Goal: Complete application form

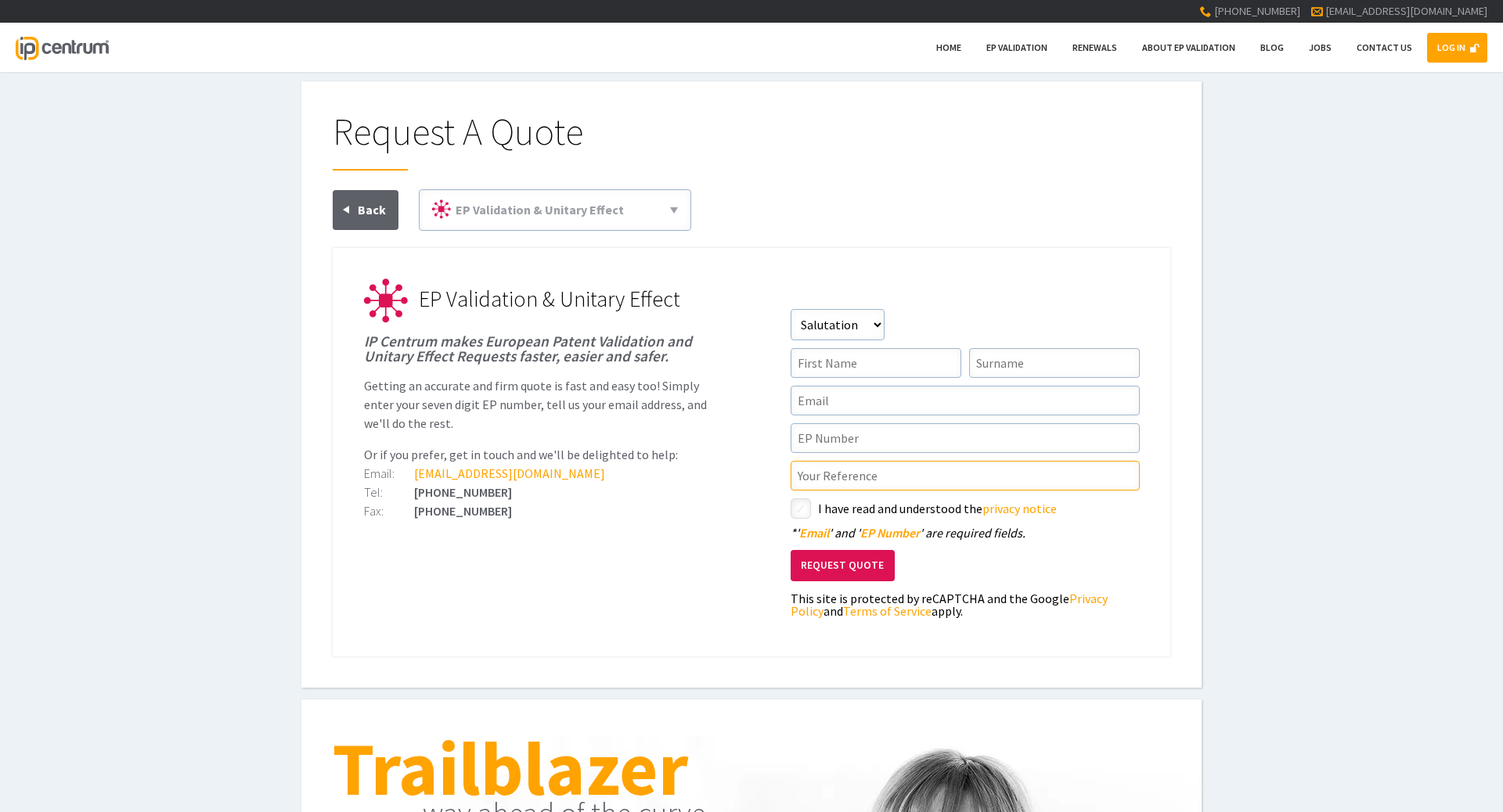
click at [846, 471] on input"] "text" at bounding box center [965, 476] width 349 height 30
paste input"] "P3173EPPC"
type input"] "P3173EPPC"
click at [791, 309] on select"] "Salutation Mr Mrs Miss Ms Dr [PERSON_NAME]" at bounding box center [837, 325] width 94 height 31
select select"] "Miss"
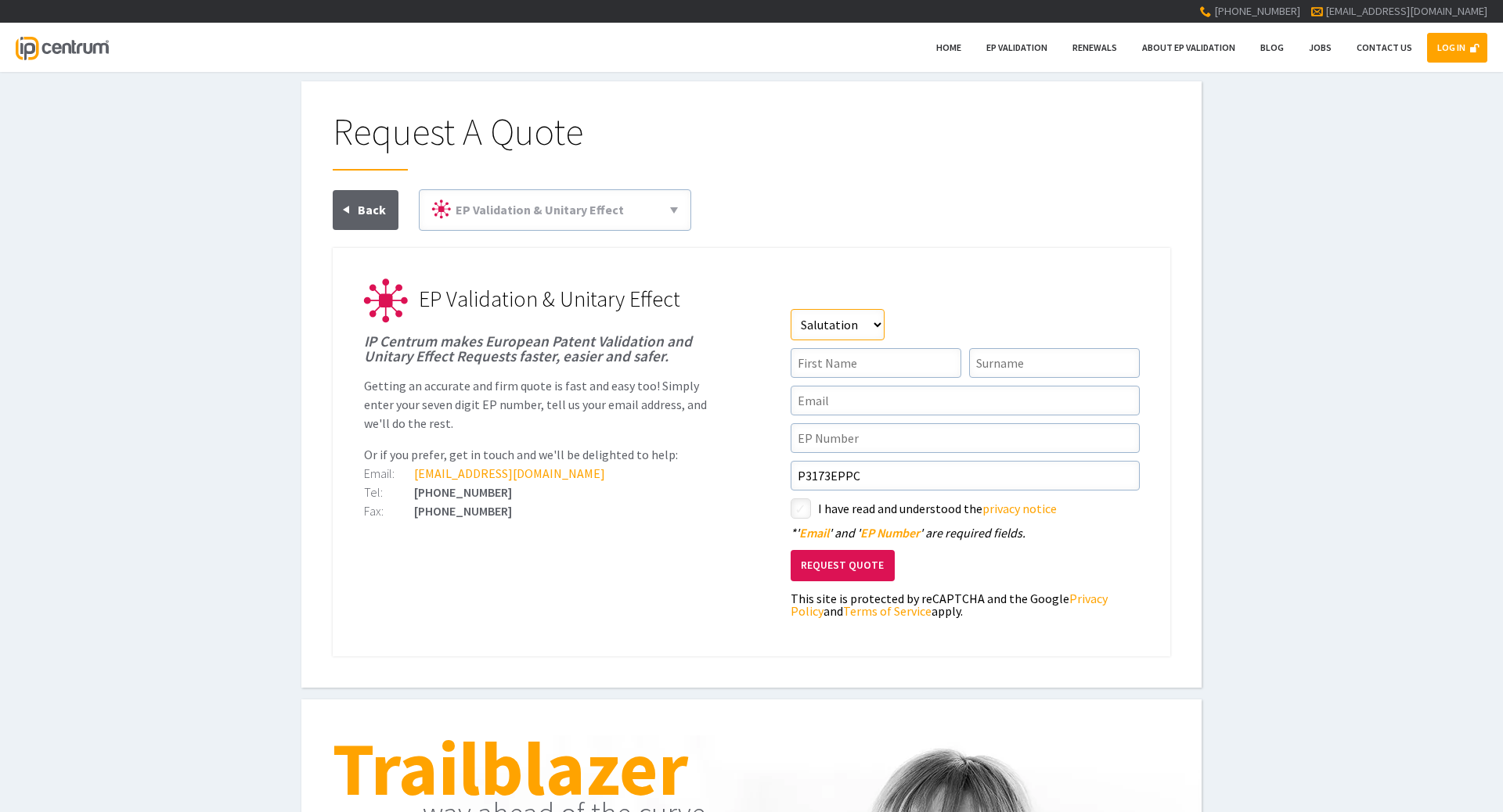
click option "Miss" at bounding box center [0, 0] width 0 height 0
click at [822, 363] on input"] "text" at bounding box center [876, 362] width 171 height 30
type input"] "Lauren"
type input"] "[PERSON_NAME]"
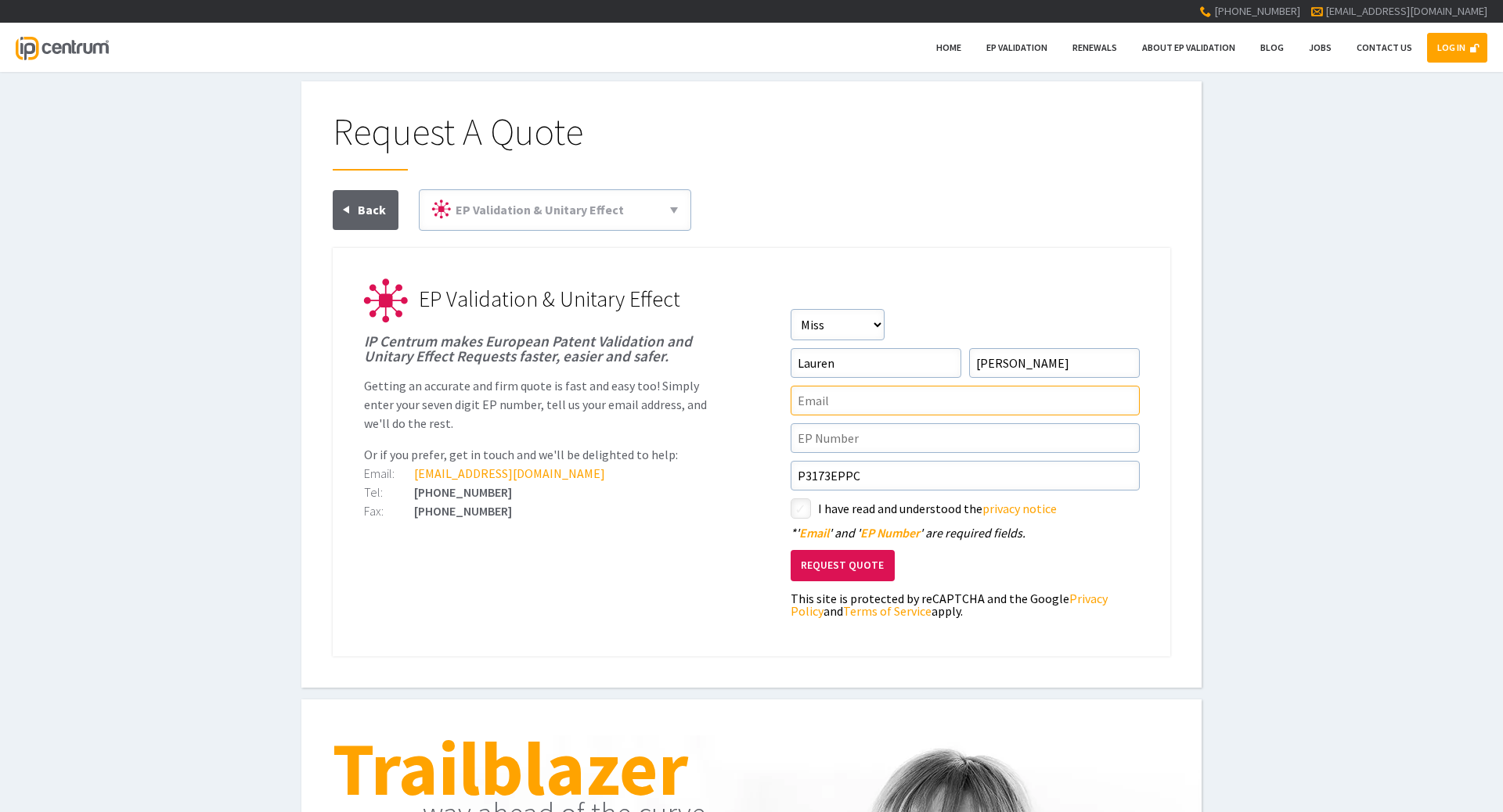
click at [819, 393] on input"] "text" at bounding box center [965, 400] width 349 height 30
click at [819, 394] on input"] "text" at bounding box center [965, 400] width 349 height 30
type input"] "[EMAIL_ADDRESS][DOMAIN_NAME]"
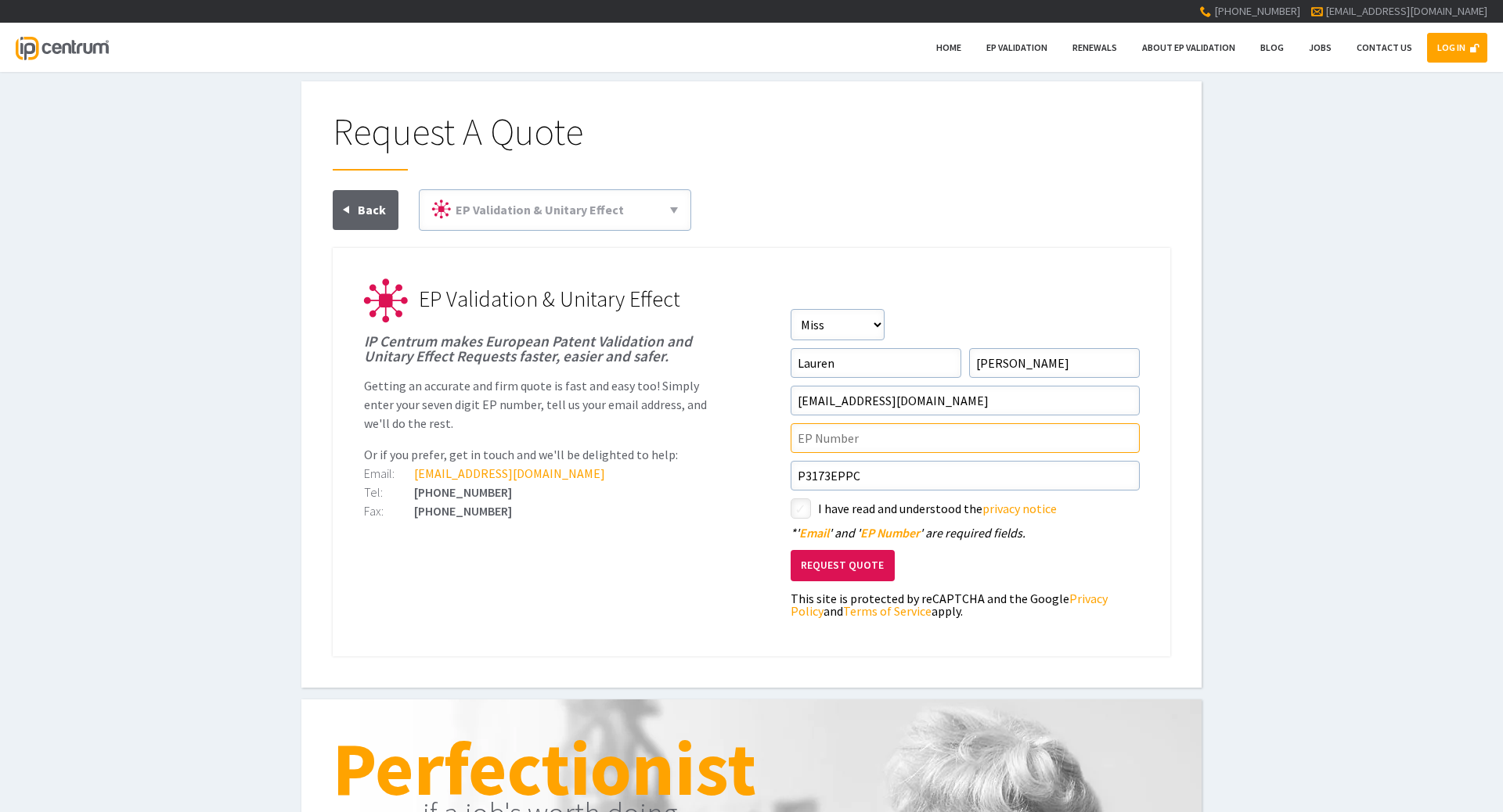
click at [816, 450] on input"] "text" at bounding box center [965, 438] width 349 height 30
paste input"] "20819822.6"
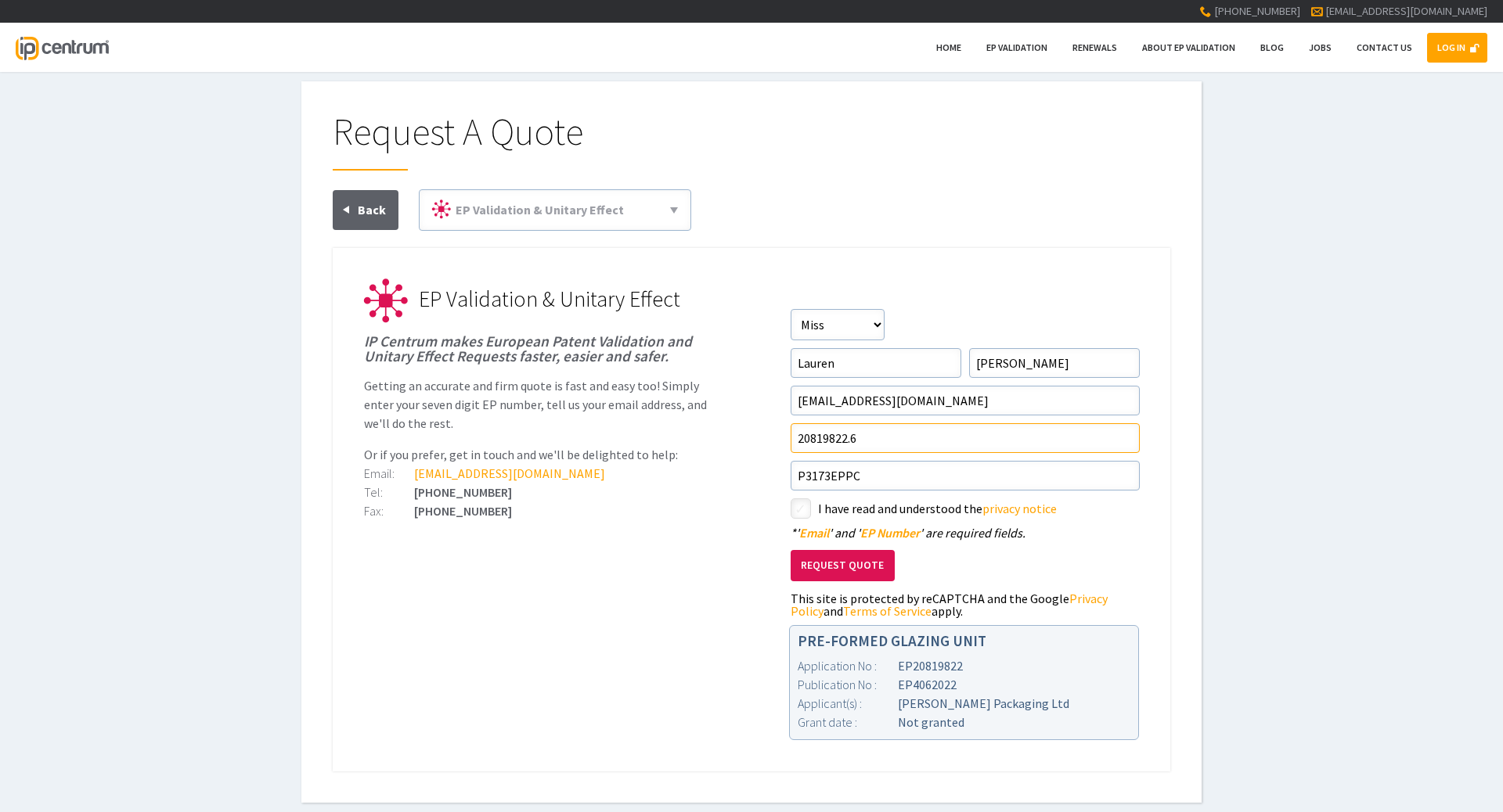
type input"] "20819822.6"
click at [804, 505] on input"] "checkbox" at bounding box center [803, 510] width 19 height 19
checkbox input"] "true"
click at [825, 569] on button "Request Quote" at bounding box center [843, 567] width 104 height 32
